Goal: Task Accomplishment & Management: Manage account settings

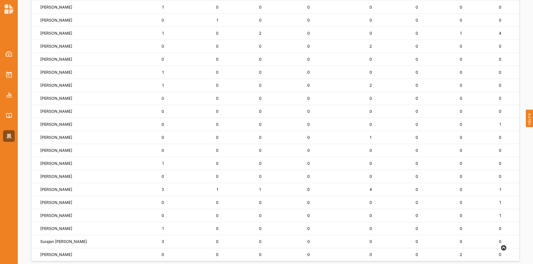
scroll to position [300, 0]
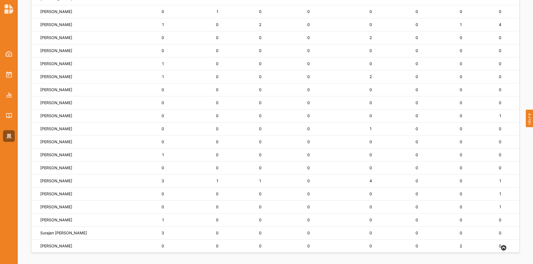
click at [12, 74] on div at bounding box center [9, 75] width 12 height 12
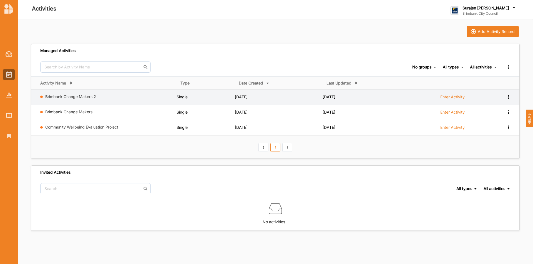
click at [79, 99] on label "Brimbank Change Makers 2" at bounding box center [109, 96] width 129 height 5
click at [85, 94] on td "Brimbank Change Makers 2" at bounding box center [103, 97] width 145 height 15
click at [84, 95] on link "Brimbank Change Makers 2" at bounding box center [70, 96] width 51 height 5
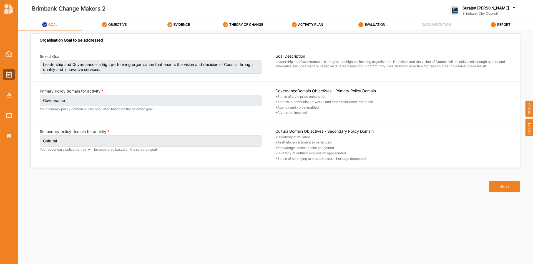
click at [121, 24] on label "OBJECTIVE" at bounding box center [117, 24] width 18 height 4
select select "17"
select select "3"
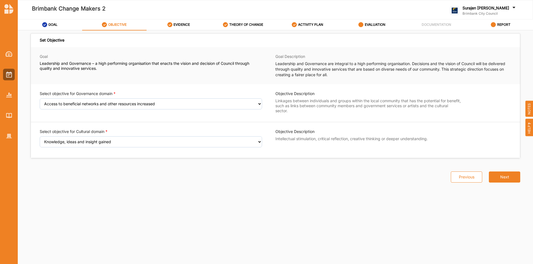
drag, startPoint x: 170, startPoint y: 24, endPoint x: 204, endPoint y: 37, distance: 35.8
click at [173, 26] on div "EVIDENCE" at bounding box center [178, 25] width 23 height 10
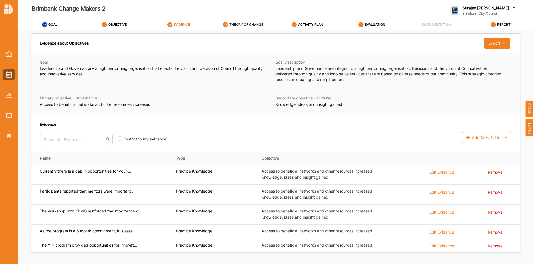
click at [239, 22] on label "THEORY OF CHANGE" at bounding box center [246, 24] width 34 height 4
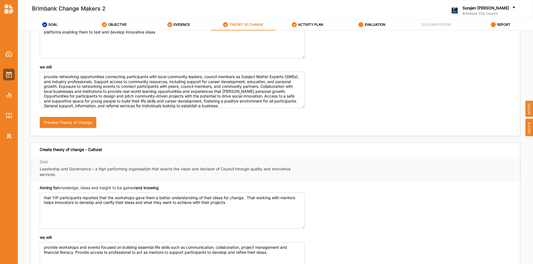
scroll to position [83, 0]
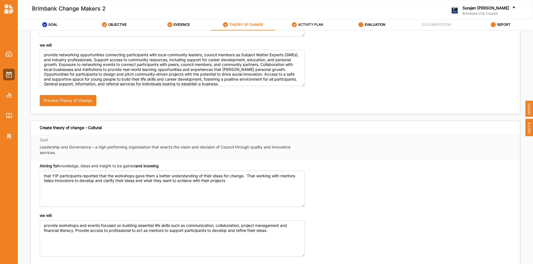
click at [300, 24] on label "ACTIVITY PLAN" at bounding box center [310, 24] width 25 height 4
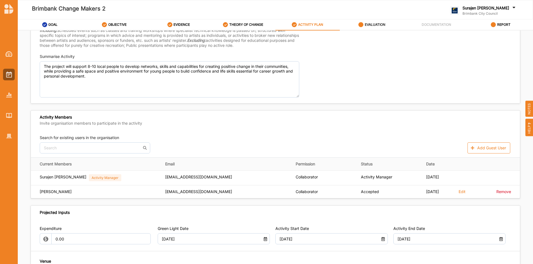
click at [373, 23] on label "EVALUATION" at bounding box center [375, 24] width 21 height 4
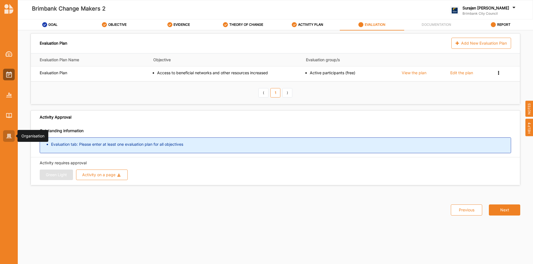
click at [11, 136] on img at bounding box center [9, 136] width 6 height 5
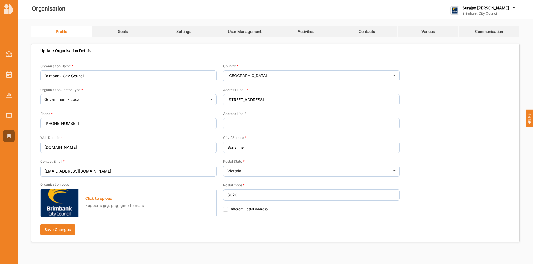
click at [297, 30] on link "Activities" at bounding box center [305, 31] width 61 height 11
